Goal: Task Accomplishment & Management: Use online tool/utility

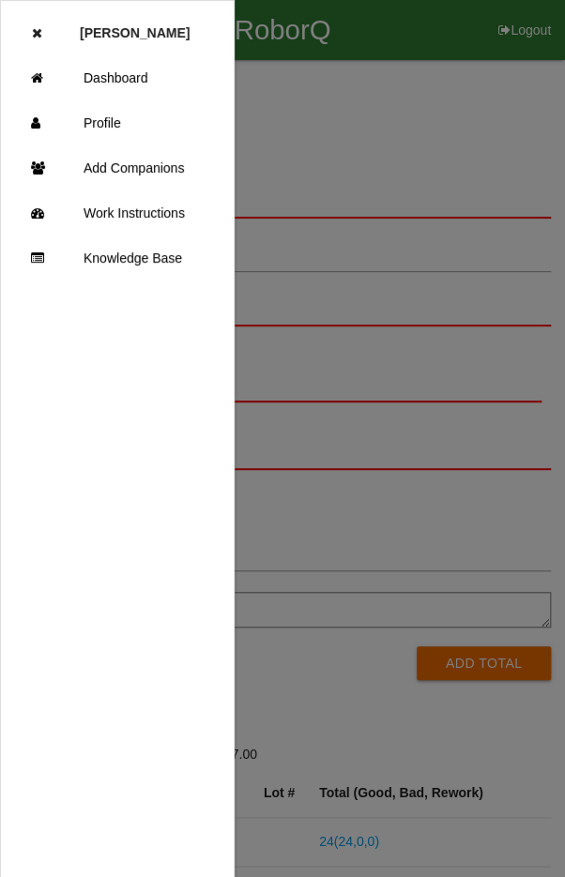
click at [115, 79] on link "Dashboard" at bounding box center [117, 77] width 233 height 45
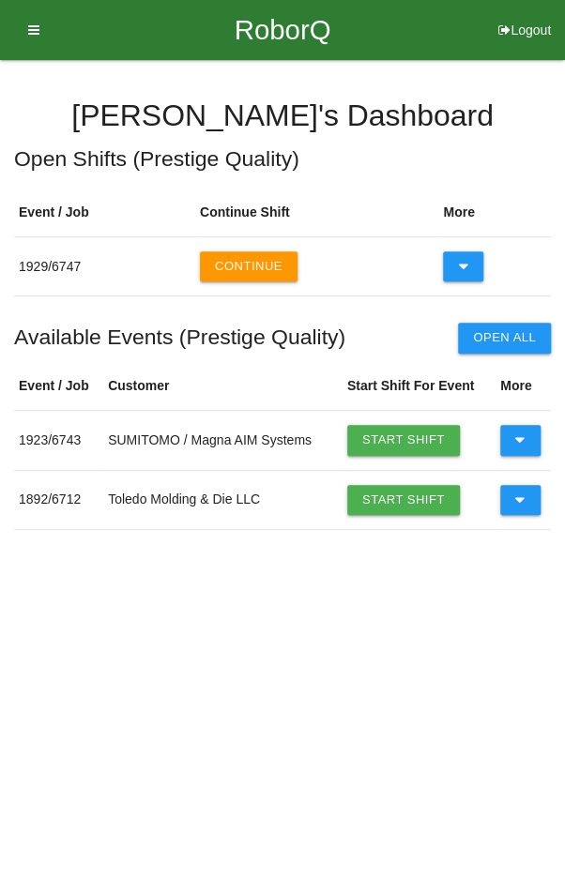
click at [515, 492] on icon at bounding box center [520, 500] width 10 height 30
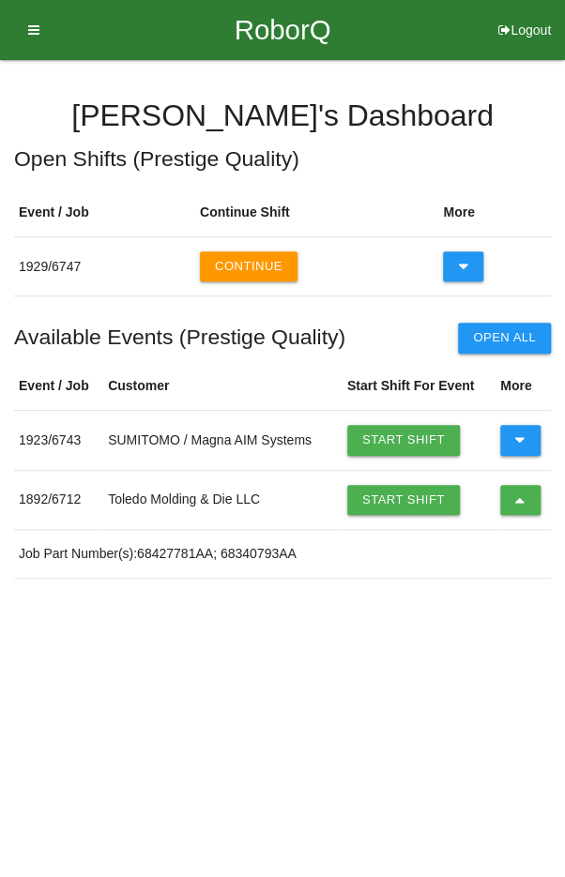
click at [529, 490] on button at bounding box center [520, 500] width 40 height 30
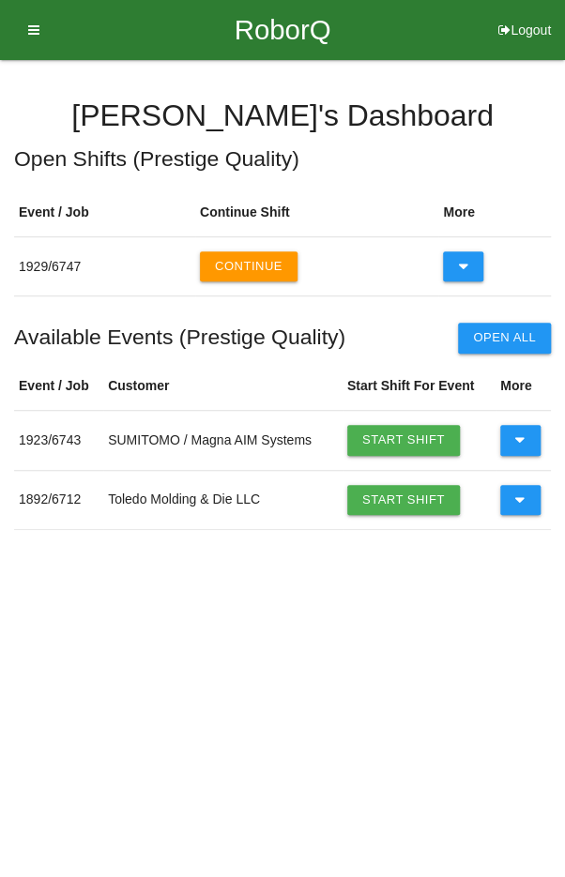
click at [519, 501] on icon at bounding box center [520, 500] width 10 height 30
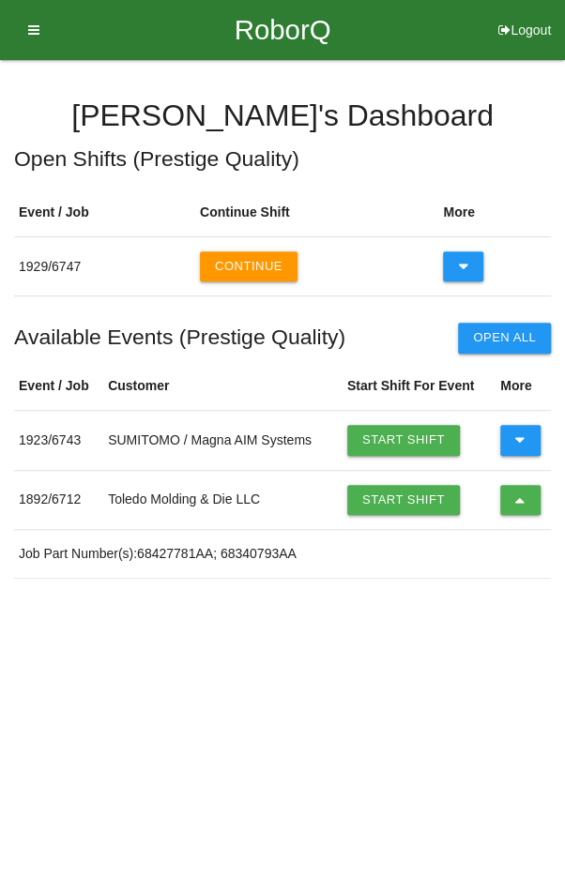
click at [392, 496] on link "Start Shift" at bounding box center [403, 500] width 113 height 30
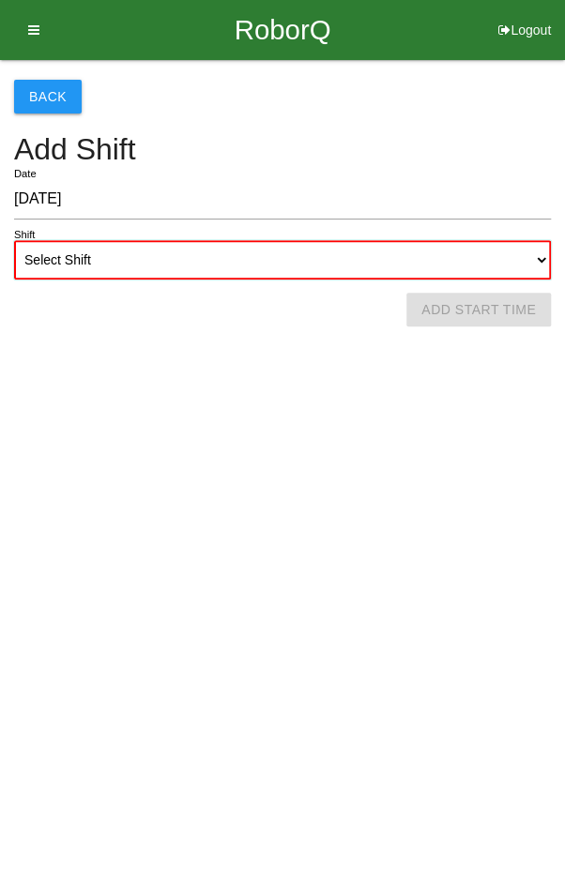
click at [290, 250] on select "Select Shift 1st Shift 2nd Shift 3rd Shift 4th Shift" at bounding box center [282, 259] width 536 height 39
select select "1"
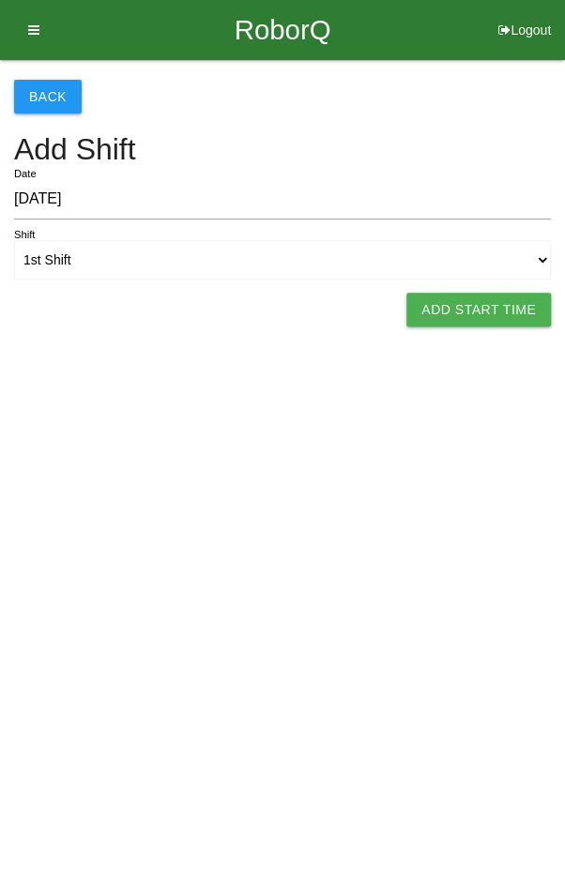
click at [476, 304] on button "Add Start Time" at bounding box center [478, 310] width 144 height 34
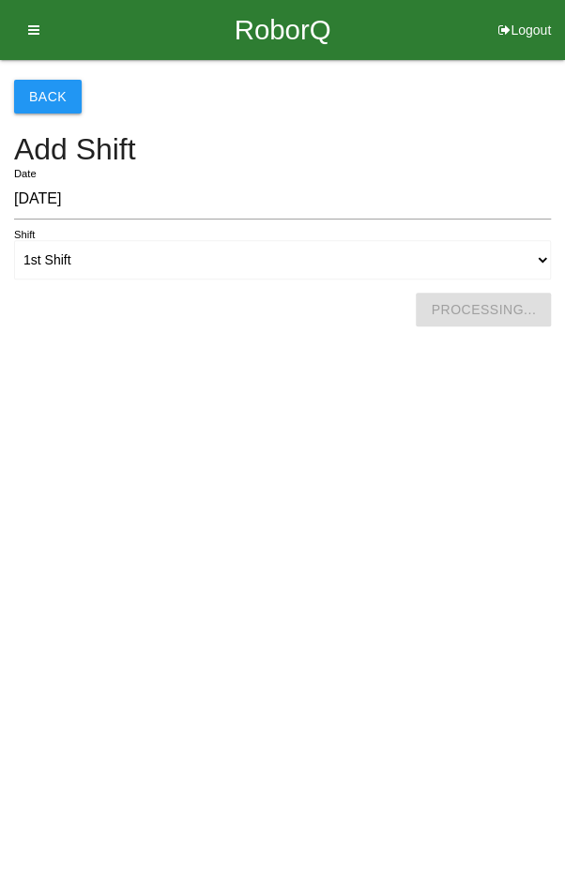
select select "37"
select select "2"
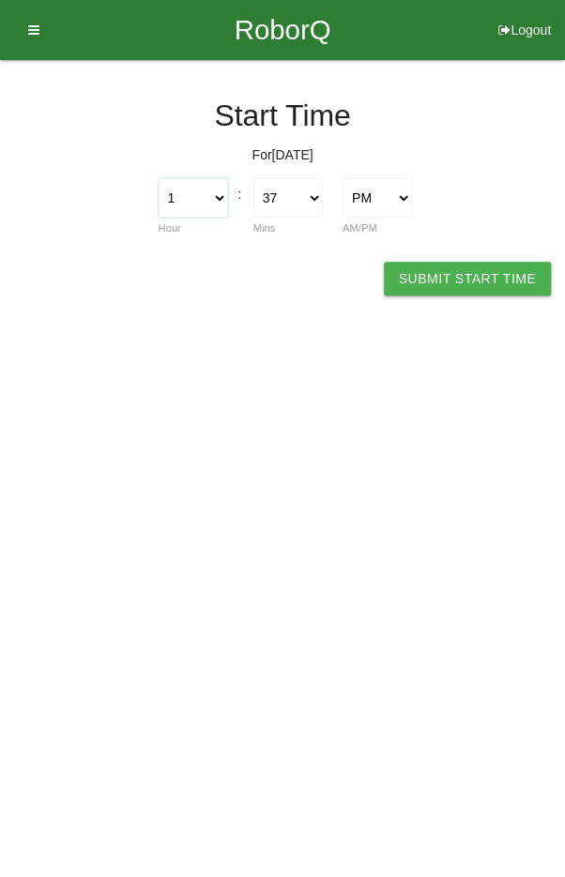
click at [185, 195] on select "1 2 3 4 5 6 7 8 9 10 11 12" at bounding box center [192, 197] width 69 height 39
select select "11"
click at [361, 196] on select "AM PM" at bounding box center [376, 197] width 69 height 39
select select "1"
click at [278, 195] on select "00 01 02 03 04 05 06 07 08 09 10 11 12 13 14 15 16 17 18 19 20 21 22 23 24 25 2…" at bounding box center [287, 197] width 69 height 39
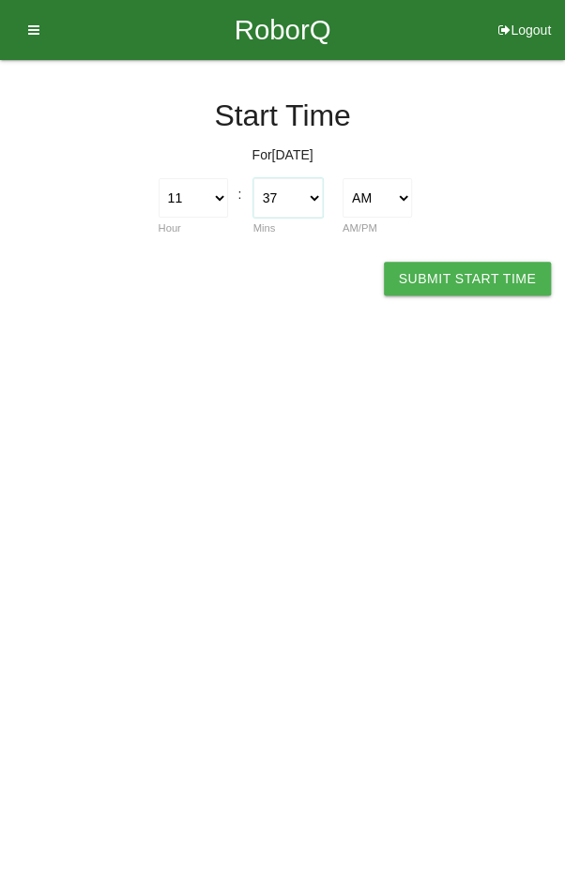
select select "0"
click at [438, 285] on button "Submit Start Time" at bounding box center [467, 279] width 167 height 34
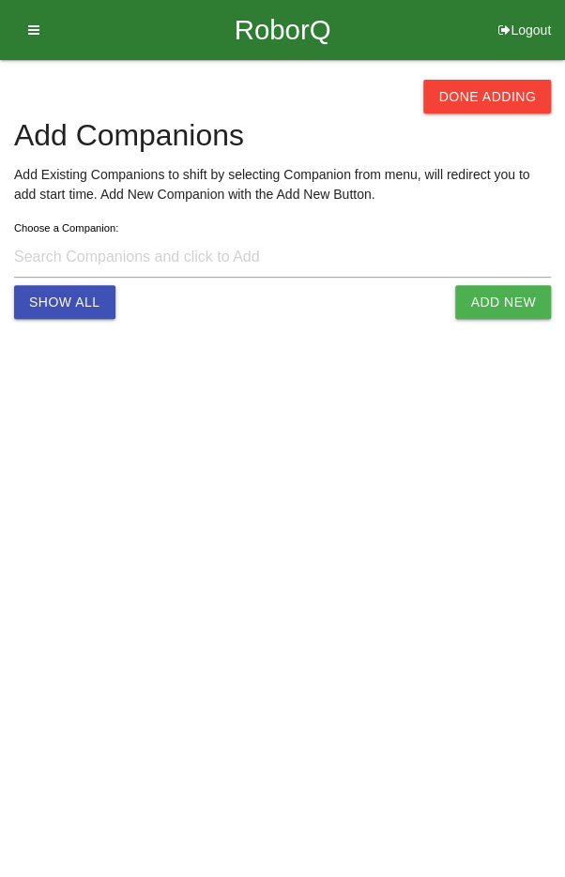
click at [507, 83] on button "Done Adding" at bounding box center [487, 97] width 128 height 34
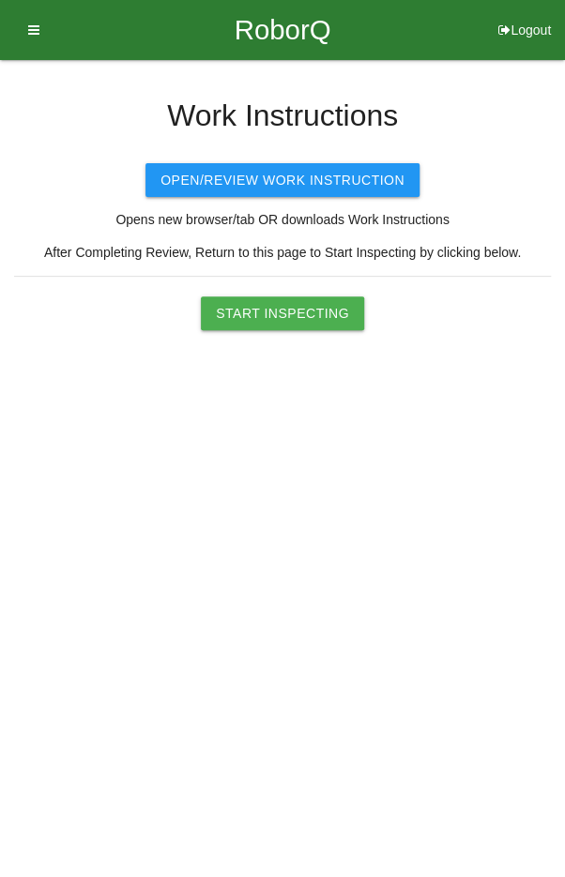
click at [309, 318] on button "Start Inspecting" at bounding box center [282, 313] width 163 height 34
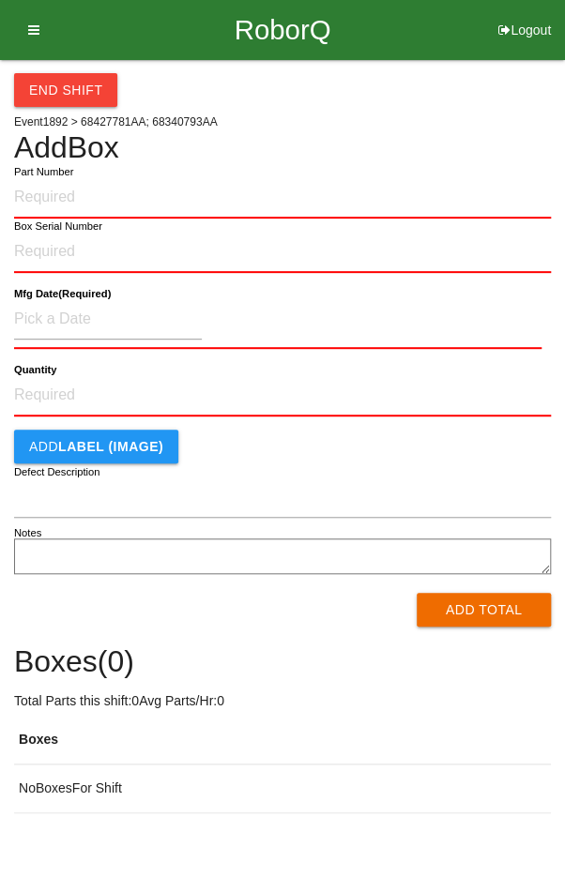
click at [474, 96] on div "End Shift" at bounding box center [282, 83] width 536 height 47
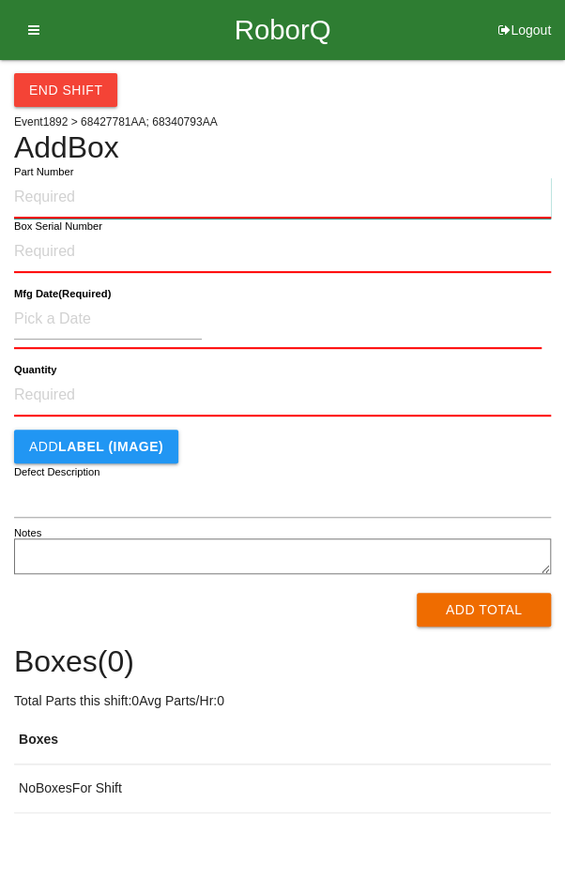
paste input "P68425775AD"
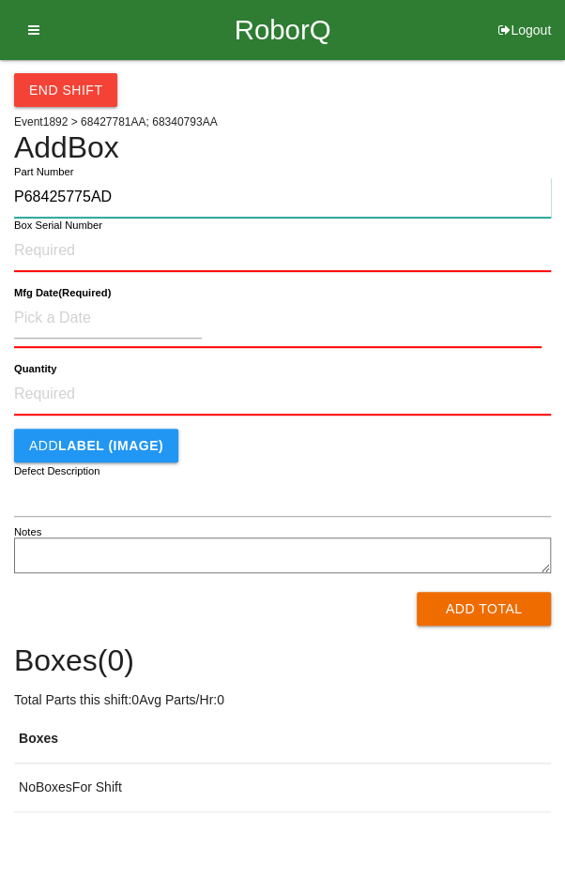
click at [284, 189] on input "P68425775AD" at bounding box center [282, 197] width 536 height 40
type input "P68728810AA"
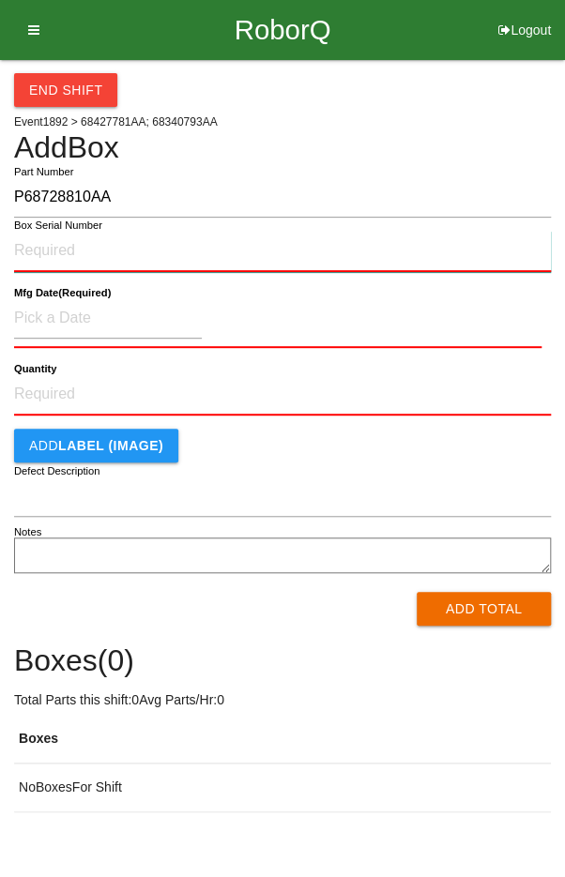
click at [188, 251] on input "Box Serial Number" at bounding box center [282, 251] width 536 height 41
type input "SDW10101673"
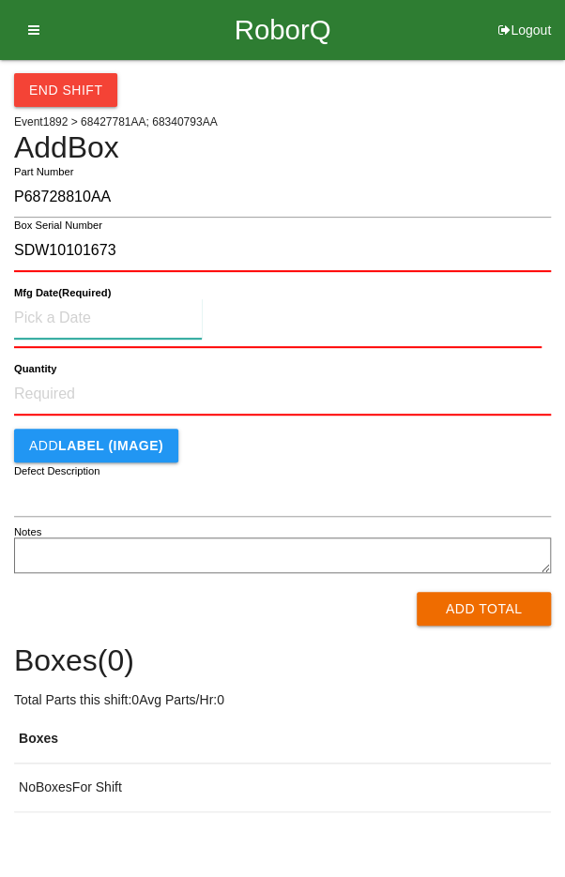
click at [51, 309] on input at bounding box center [108, 318] width 188 height 40
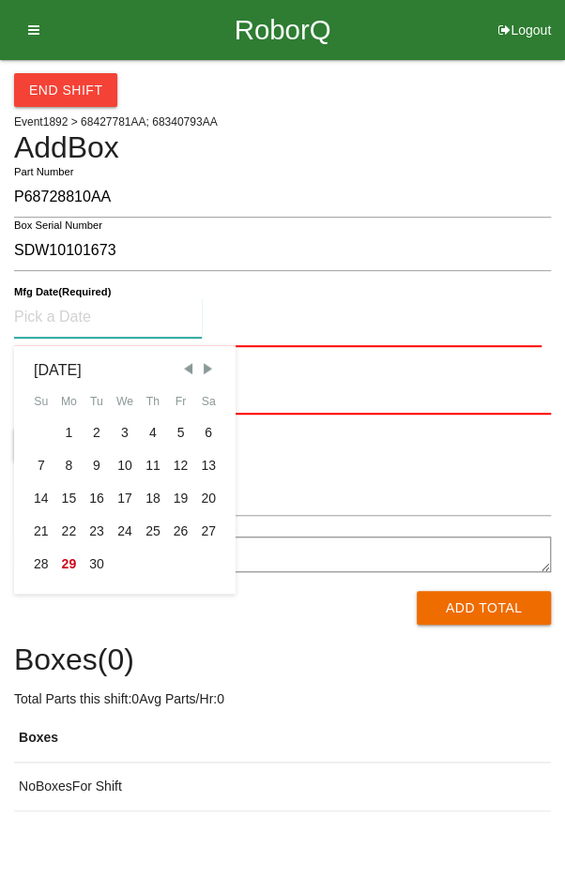
click at [184, 373] on span "Previous Month" at bounding box center [187, 368] width 17 height 17
click at [179, 372] on span "Previous Month" at bounding box center [187, 368] width 17 height 17
click at [177, 491] on div "18" at bounding box center [181, 498] width 28 height 33
type input "[DATE]"
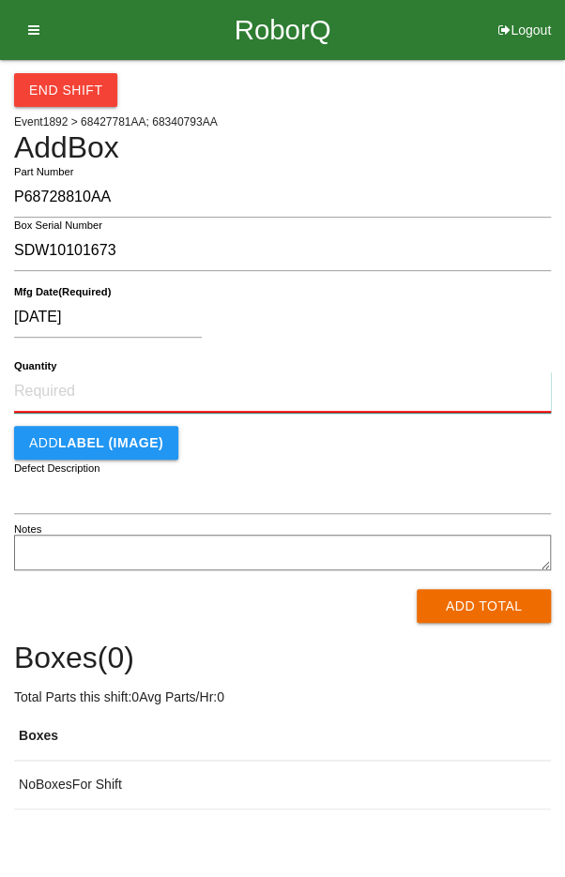
click at [285, 394] on input "Quantity" at bounding box center [282, 391] width 536 height 41
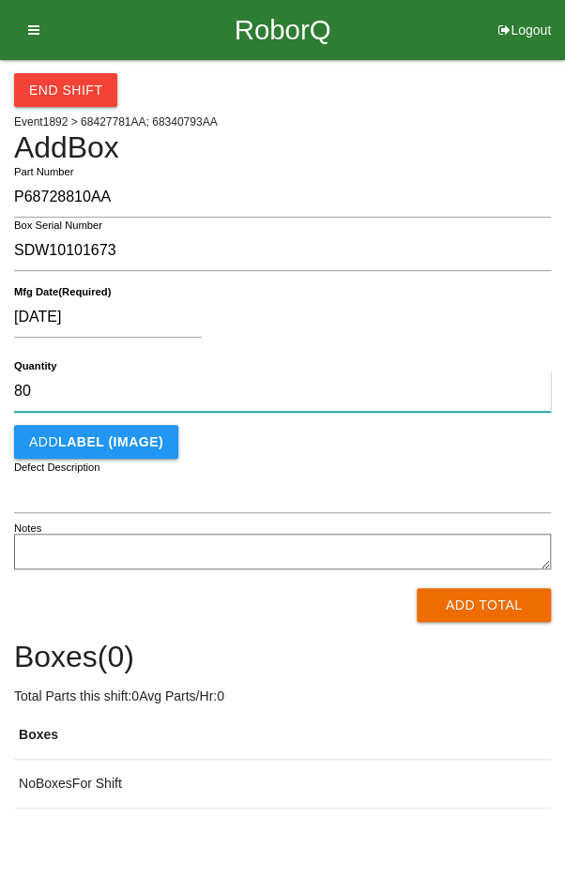
type input "80"
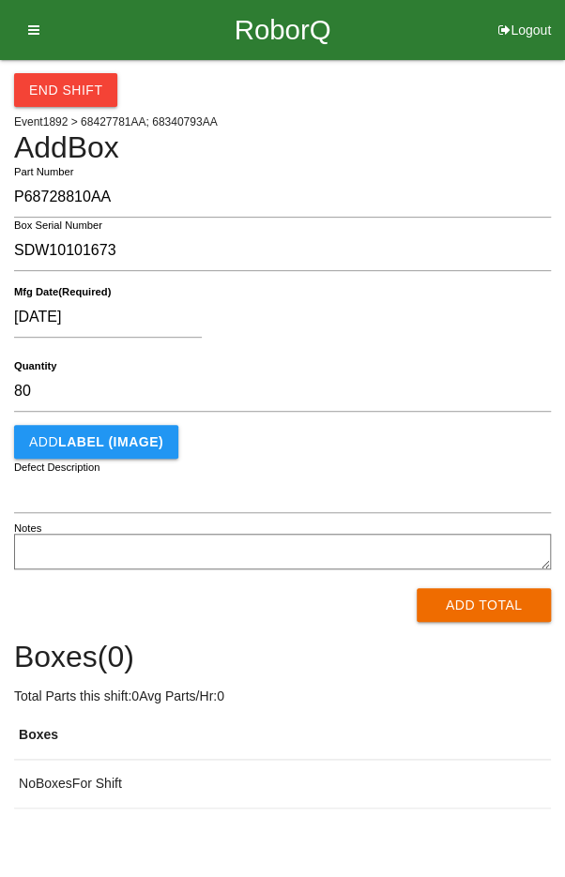
click at [412, 333] on div "[DATE]" at bounding box center [277, 321] width 527 height 48
click at [480, 606] on button "Add Total" at bounding box center [483, 605] width 134 height 34
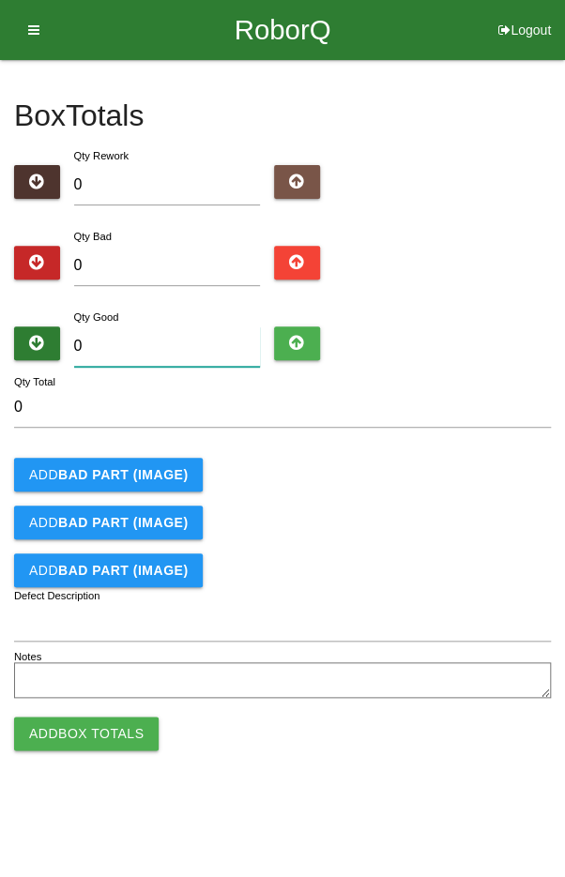
click at [182, 328] on input "0" at bounding box center [167, 346] width 187 height 40
type input "8"
type input "80"
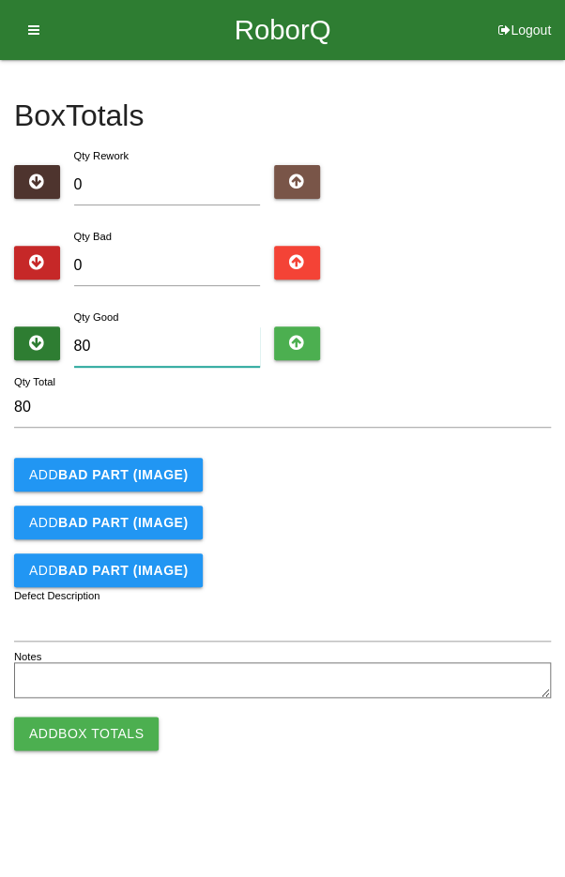
type input "80"
click at [513, 501] on form "80 Qty Total Add BAD PART (IMAGE) Add BAD PART (IMAGE) Add BAD PART (IMAGE) Def…" at bounding box center [282, 545] width 536 height 316
click at [83, 730] on button "Add Box Totals" at bounding box center [86, 733] width 144 height 34
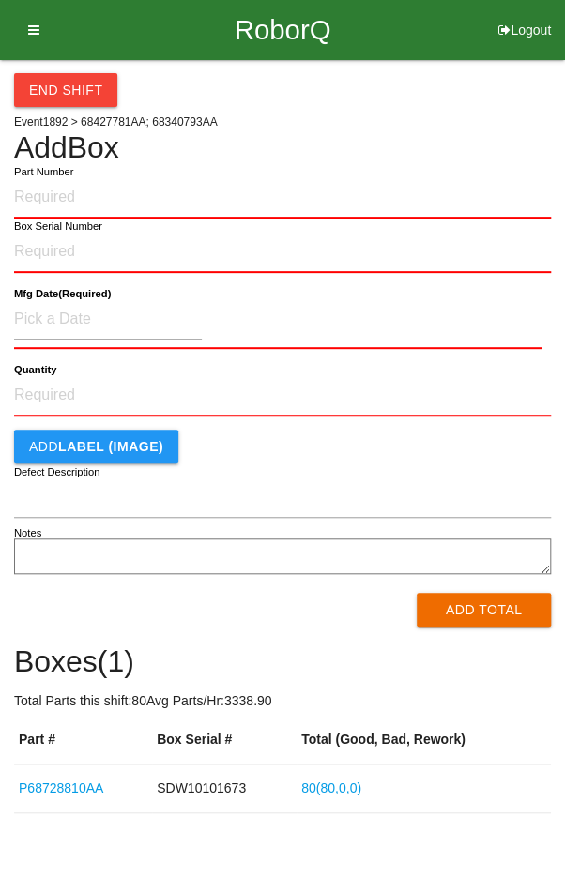
click at [425, 95] on div "End Shift" at bounding box center [282, 83] width 536 height 47
click at [455, 114] on div "End Shift Event 1892 > 68427781AA; 68340793AA Add Box Part Number Box Serial Nu…" at bounding box center [282, 436] width 536 height 753
click at [36, 29] on icon at bounding box center [27, 30] width 23 height 60
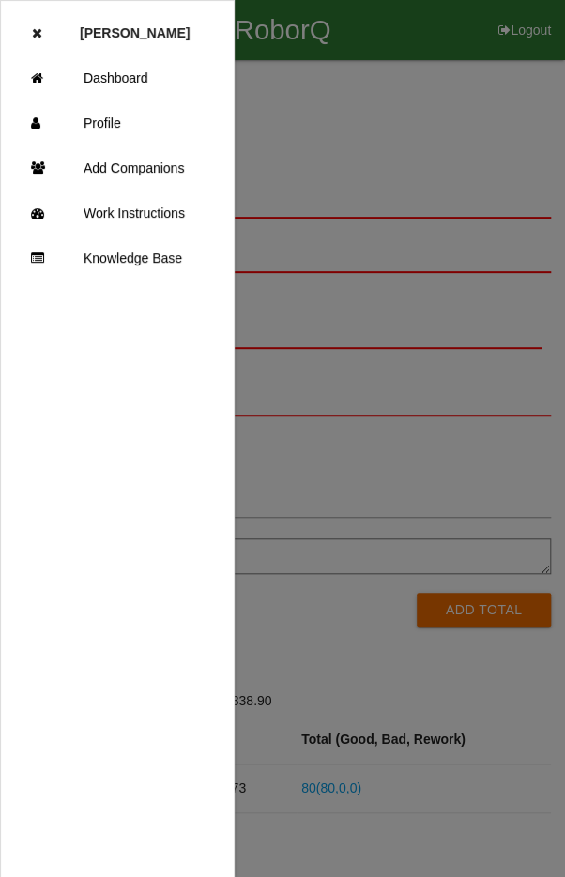
click at [129, 63] on link "Dashboard" at bounding box center [117, 77] width 233 height 45
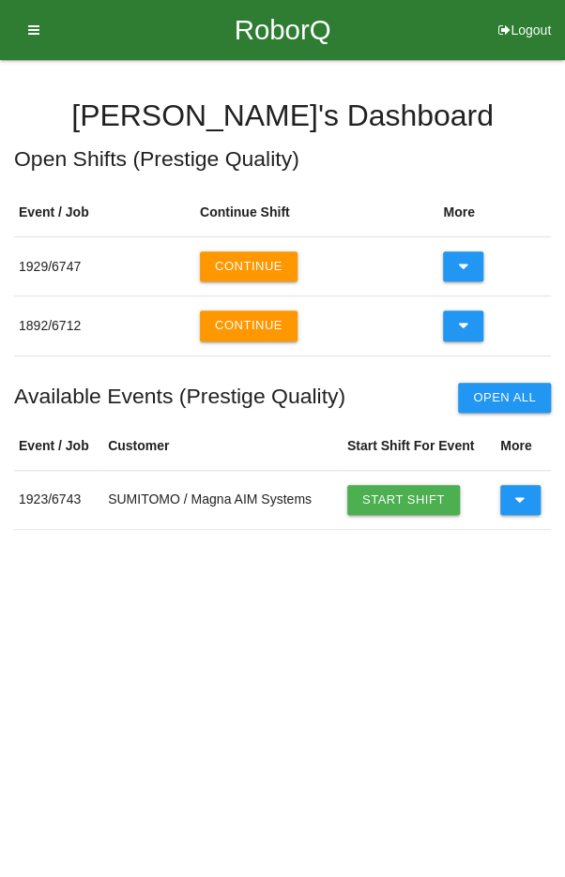
click at [461, 257] on icon at bounding box center [463, 266] width 10 height 30
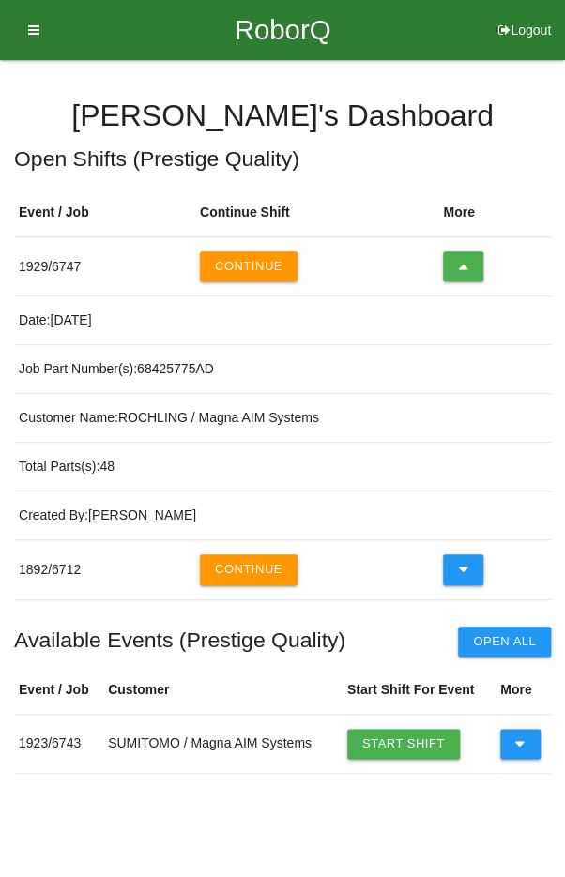
click at [250, 271] on button "Continue" at bounding box center [249, 266] width 98 height 30
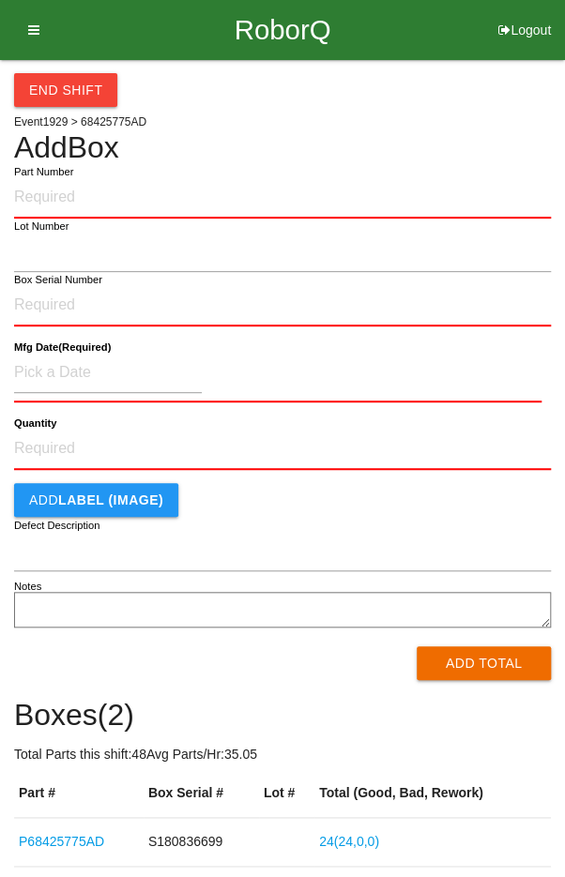
click at [384, 178] on input "Part Number" at bounding box center [282, 197] width 536 height 41
type input "P68425775AD"
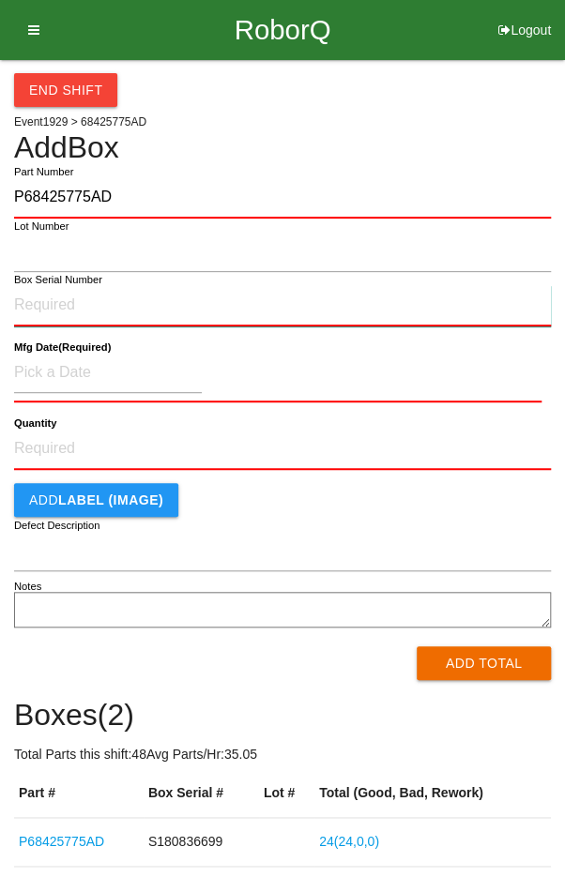
click at [141, 307] on input "Box Serial Number" at bounding box center [282, 305] width 536 height 41
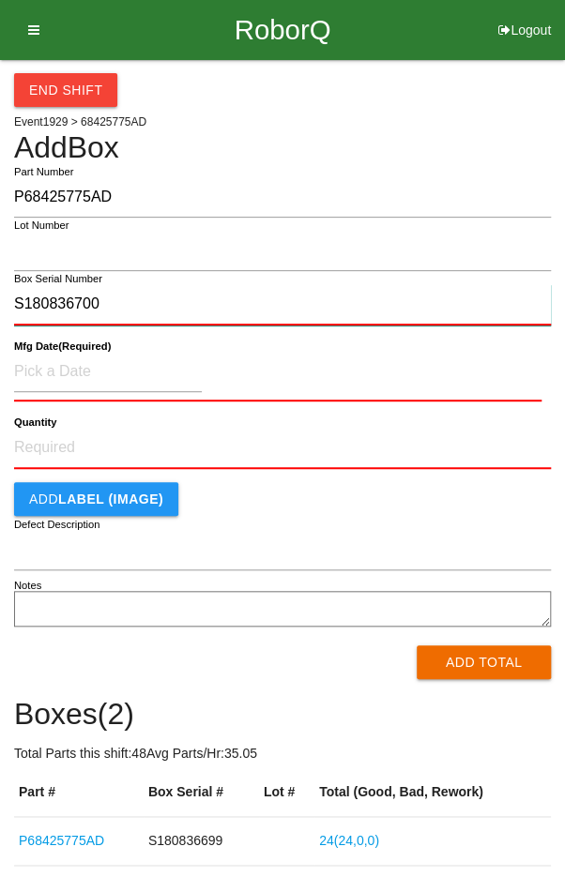
type input "S180836700"
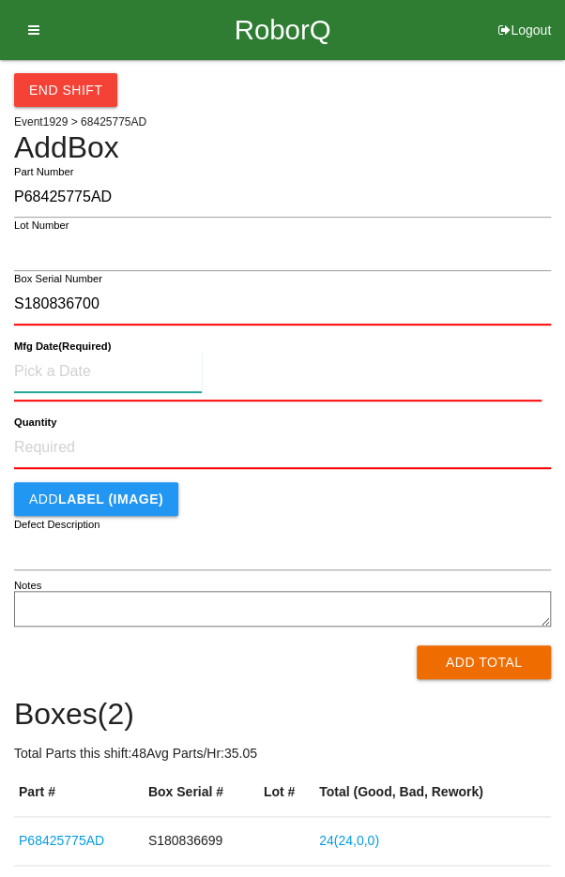
click at [70, 362] on input at bounding box center [108, 372] width 188 height 40
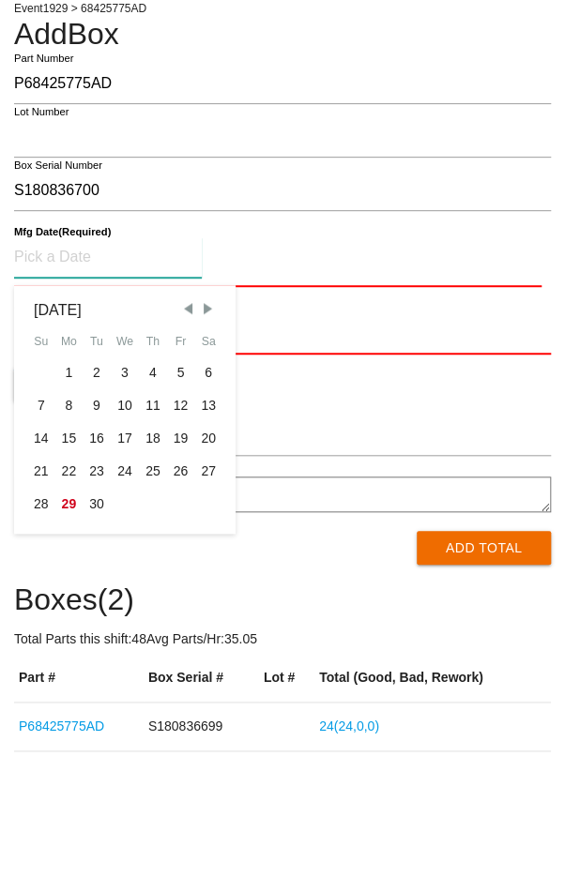
click at [183, 583] on div "26" at bounding box center [181, 584] width 28 height 33
type input "[DATE]"
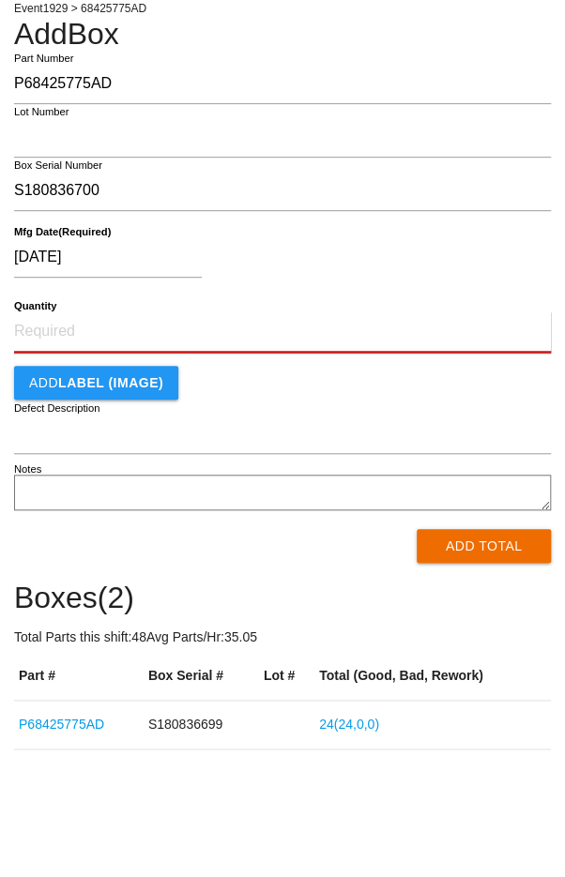
click at [272, 447] on input "Quantity" at bounding box center [282, 445] width 536 height 41
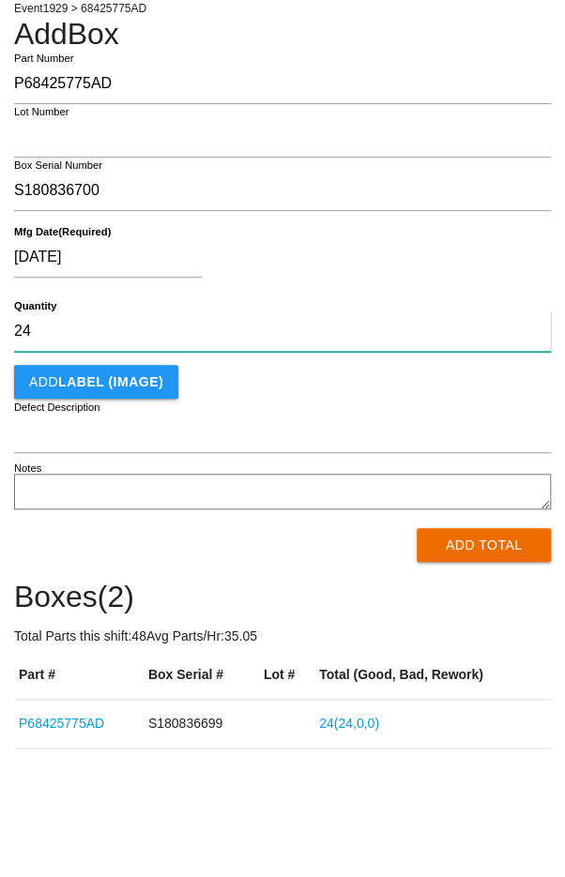
type input "24"
click at [435, 379] on div "[DATE]" at bounding box center [277, 375] width 527 height 48
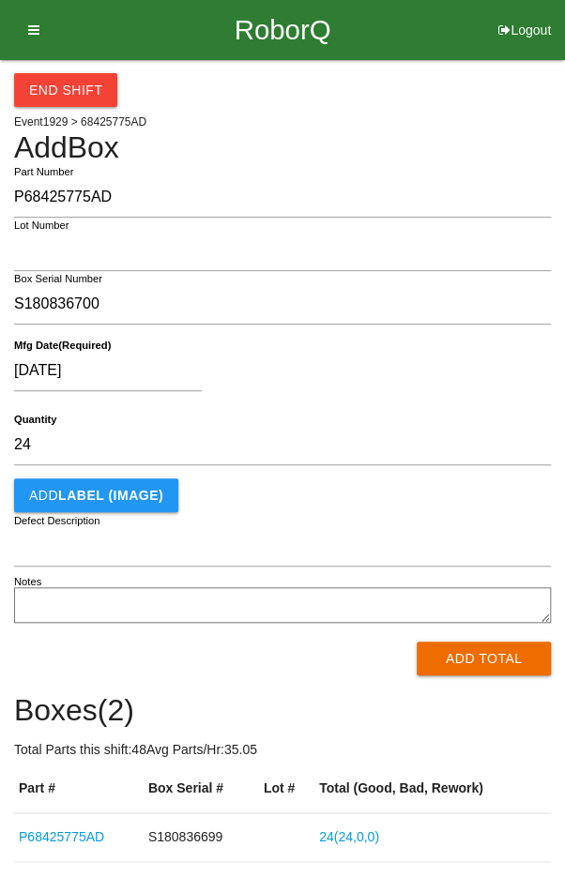
click at [492, 660] on button "Add Total" at bounding box center [483, 658] width 134 height 34
